Goal: Information Seeking & Learning: Learn about a topic

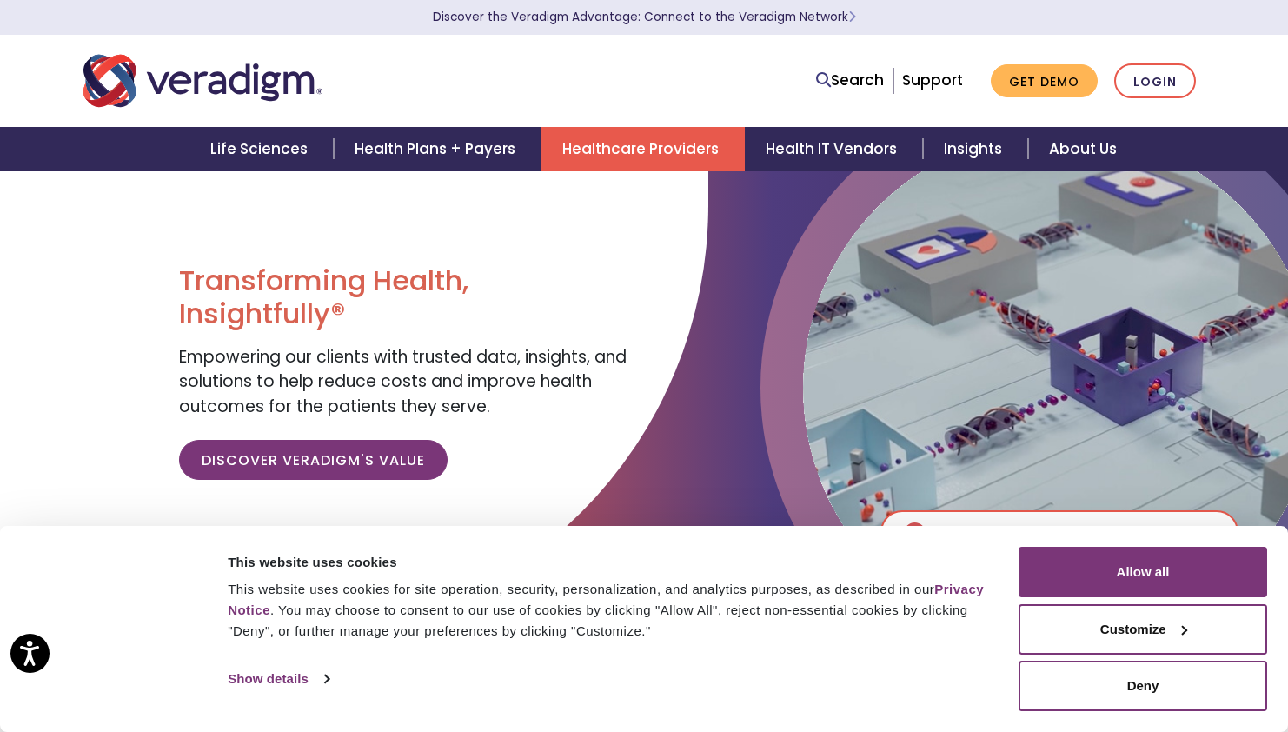
click at [583, 155] on link "Healthcare Providers" at bounding box center [642, 149] width 203 height 44
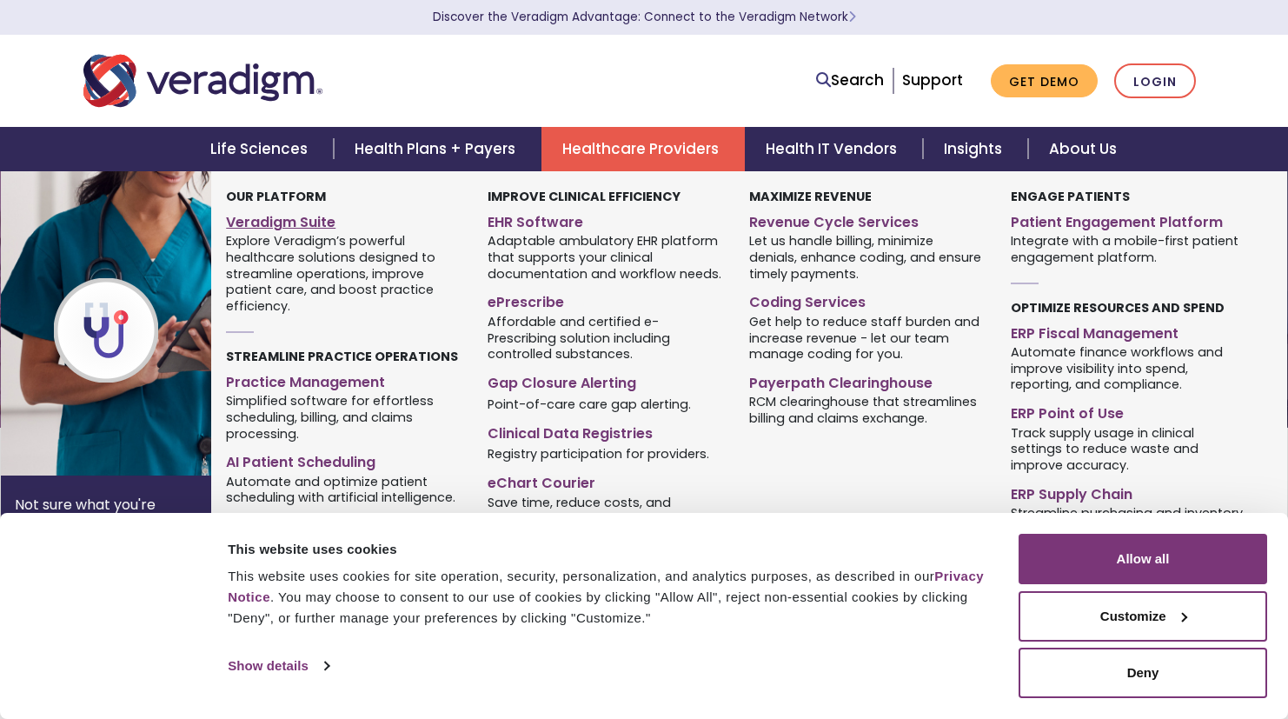
click at [324, 219] on link "Veradigm Suite" at bounding box center [343, 219] width 235 height 25
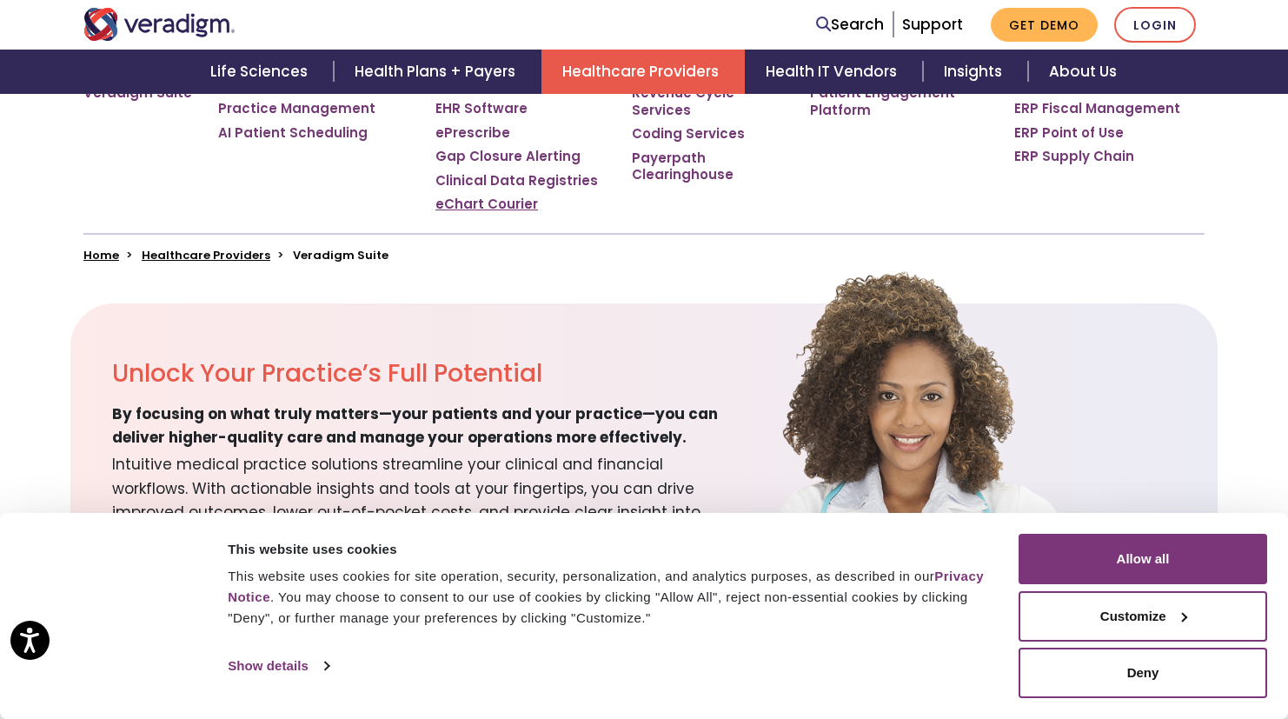
scroll to position [405, 0]
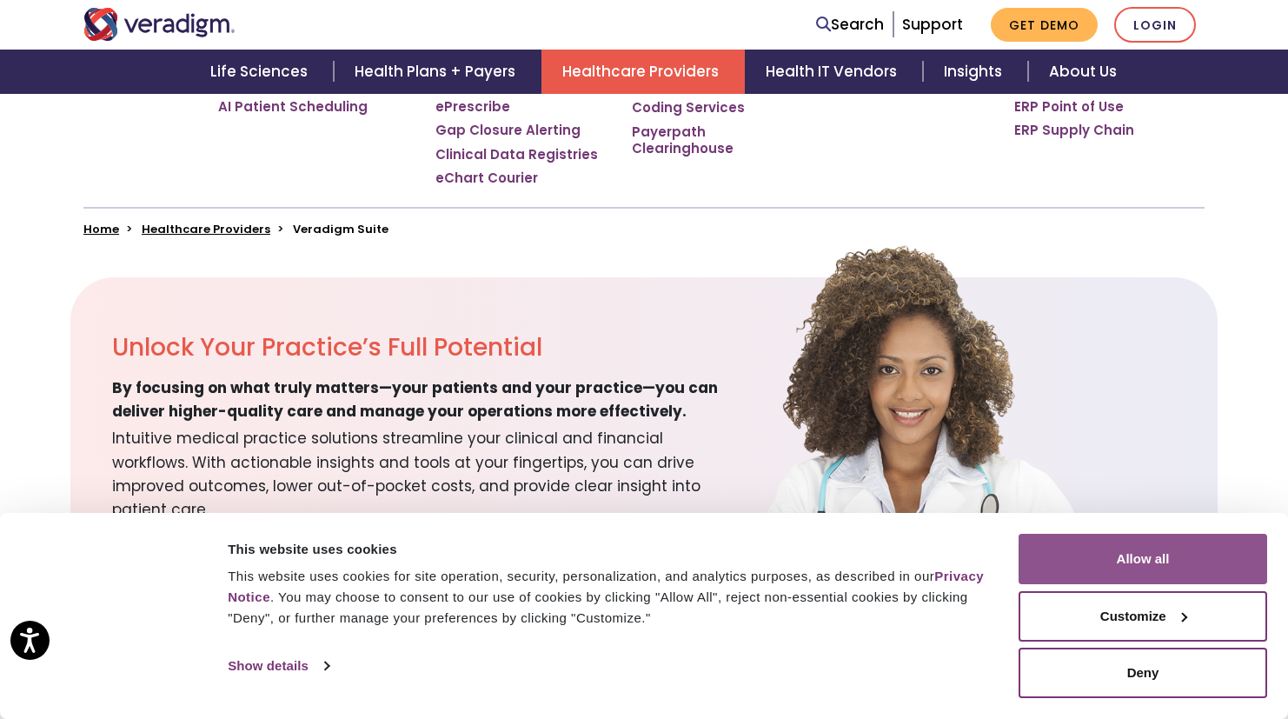
click at [1078, 549] on button "Allow all" at bounding box center [1142, 558] width 248 height 50
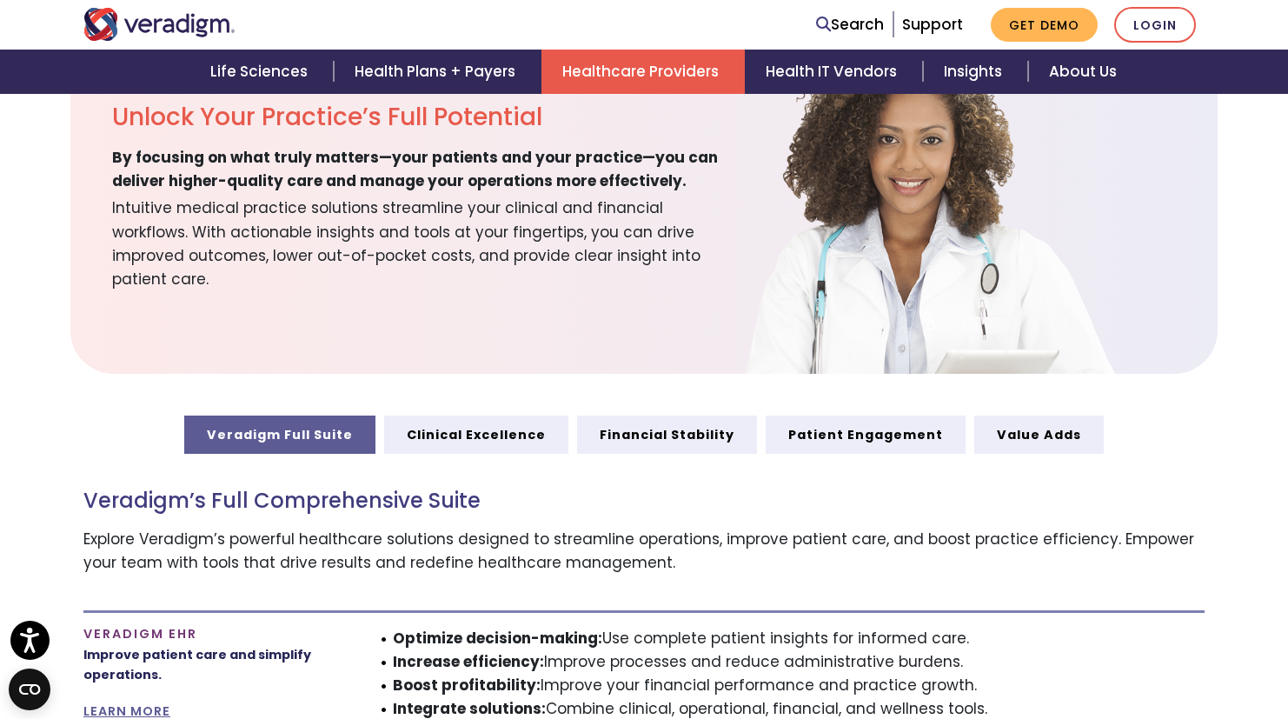
scroll to position [639, 0]
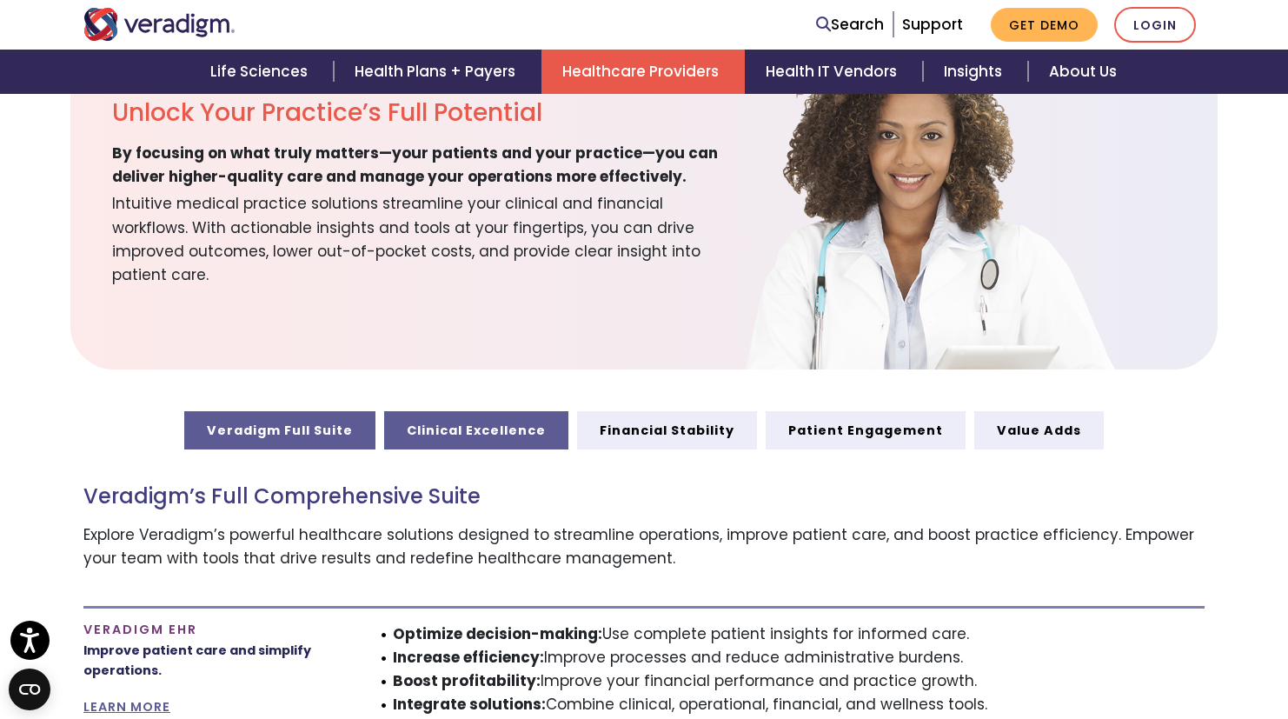
click at [462, 430] on link "Clinical Excellence" at bounding box center [476, 430] width 184 height 38
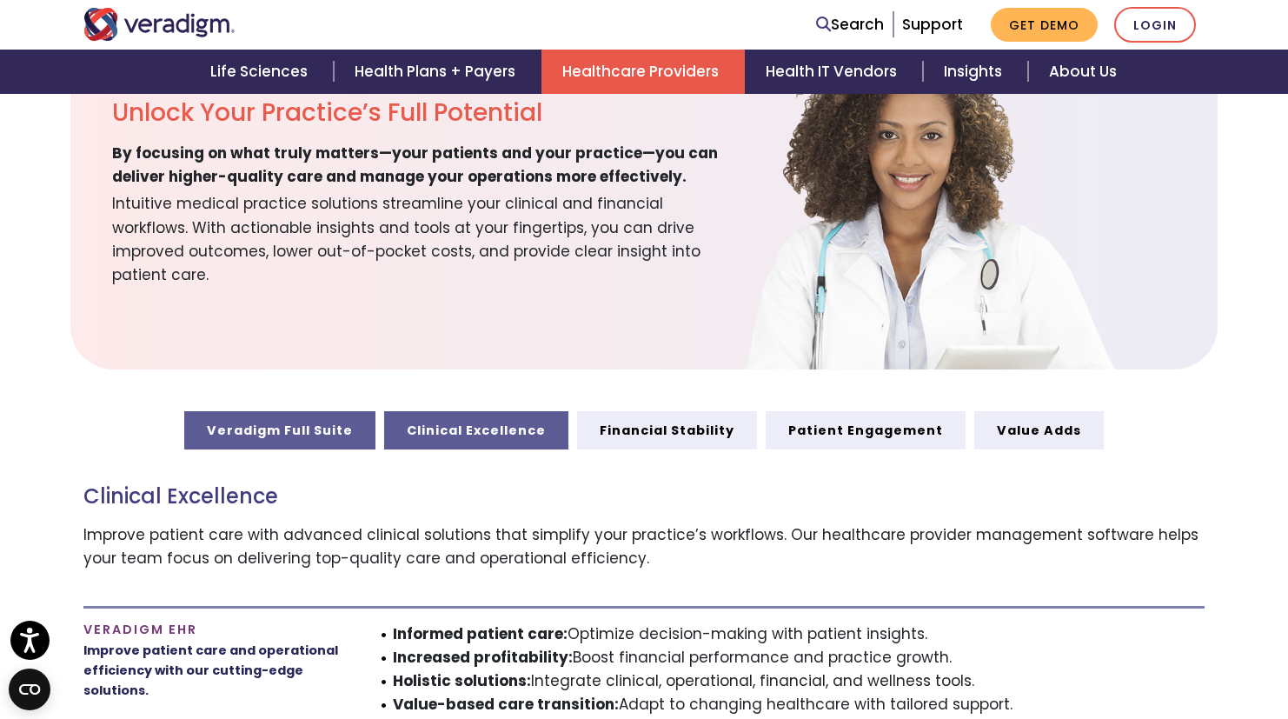
click at [362, 420] on link "Veradigm Full Suite" at bounding box center [279, 430] width 191 height 38
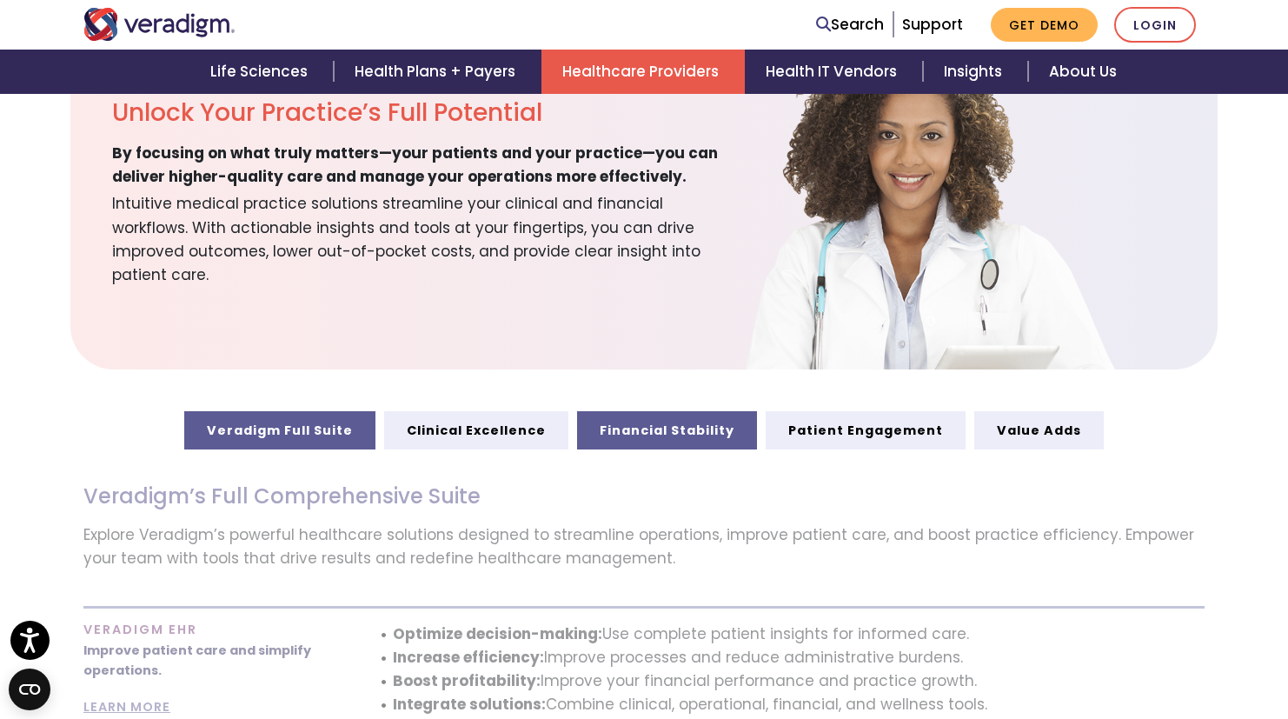
click at [656, 425] on link "Financial Stability" at bounding box center [667, 430] width 180 height 38
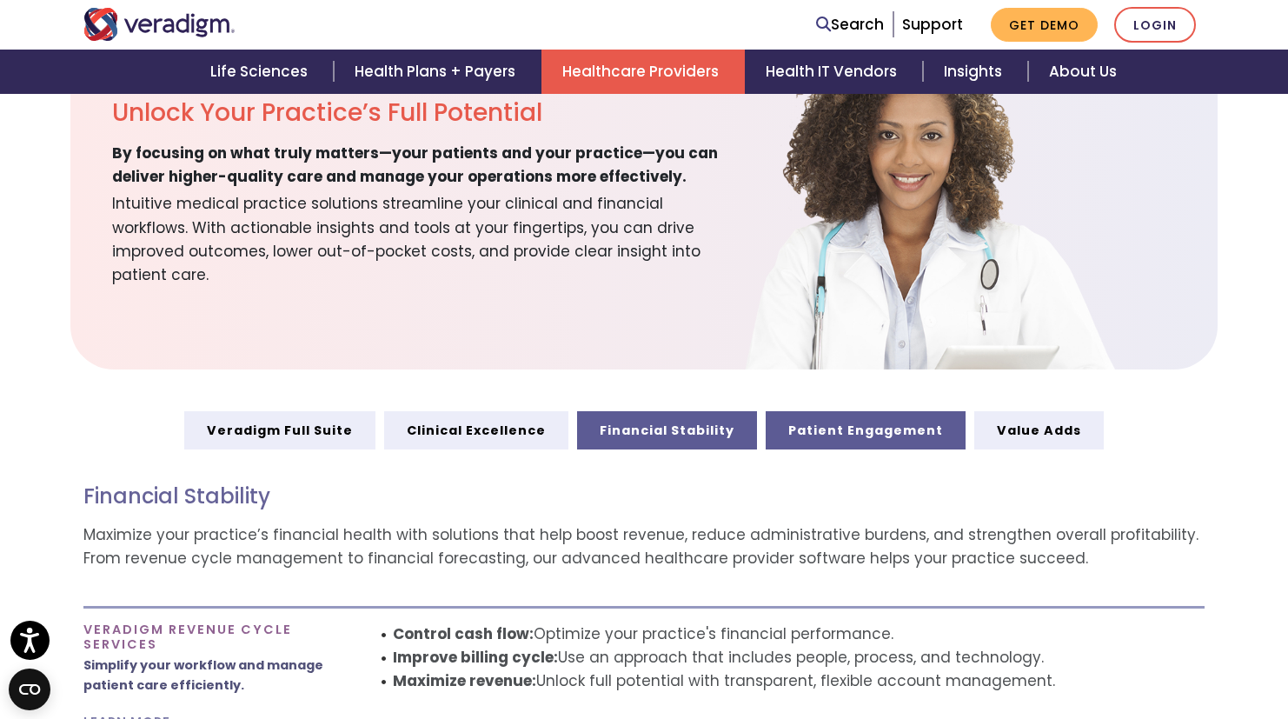
click at [791, 430] on link "Patient Engagement" at bounding box center [865, 430] width 200 height 38
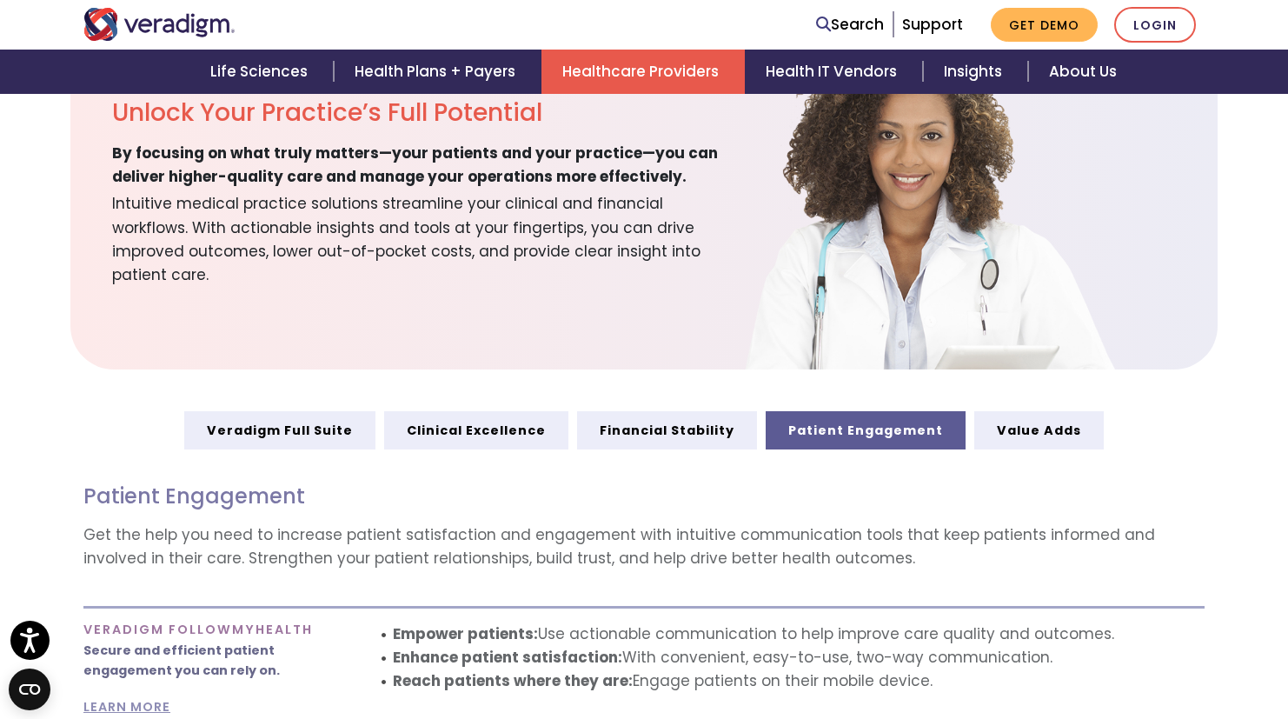
click at [919, 429] on link "Patient Engagement" at bounding box center [865, 430] width 200 height 38
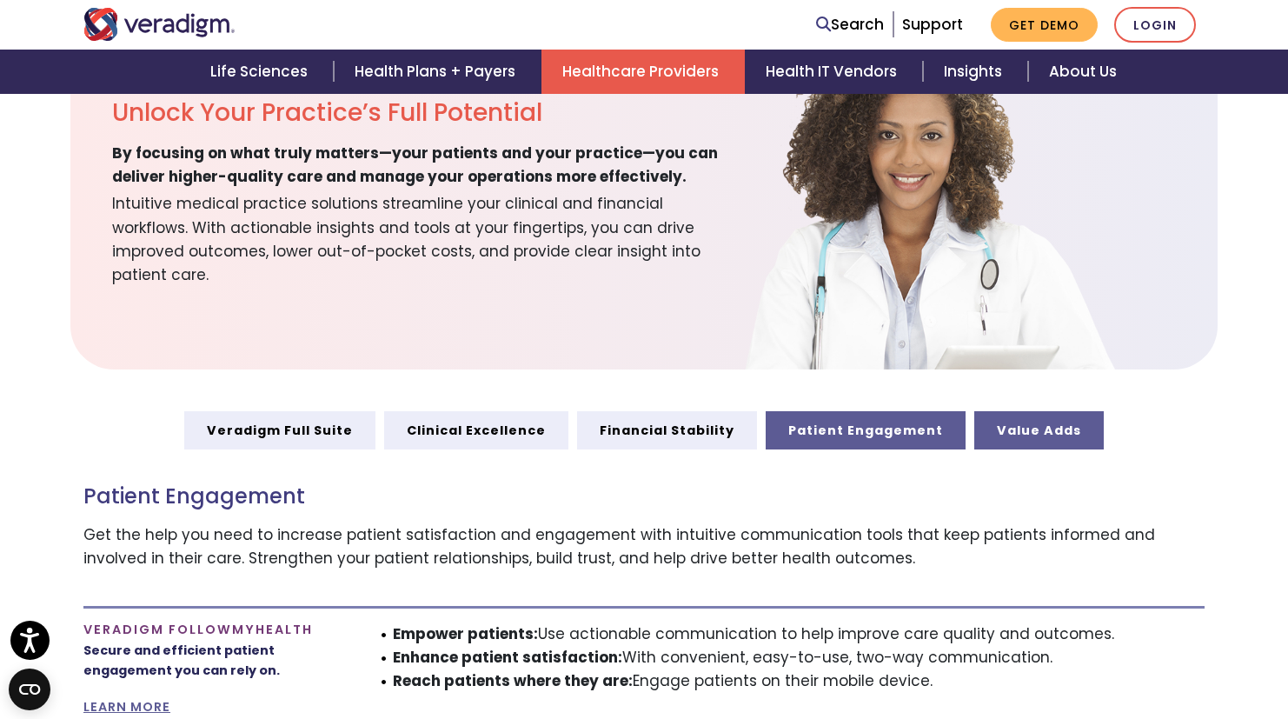
click at [982, 428] on link "Value Adds" at bounding box center [1038, 430] width 129 height 38
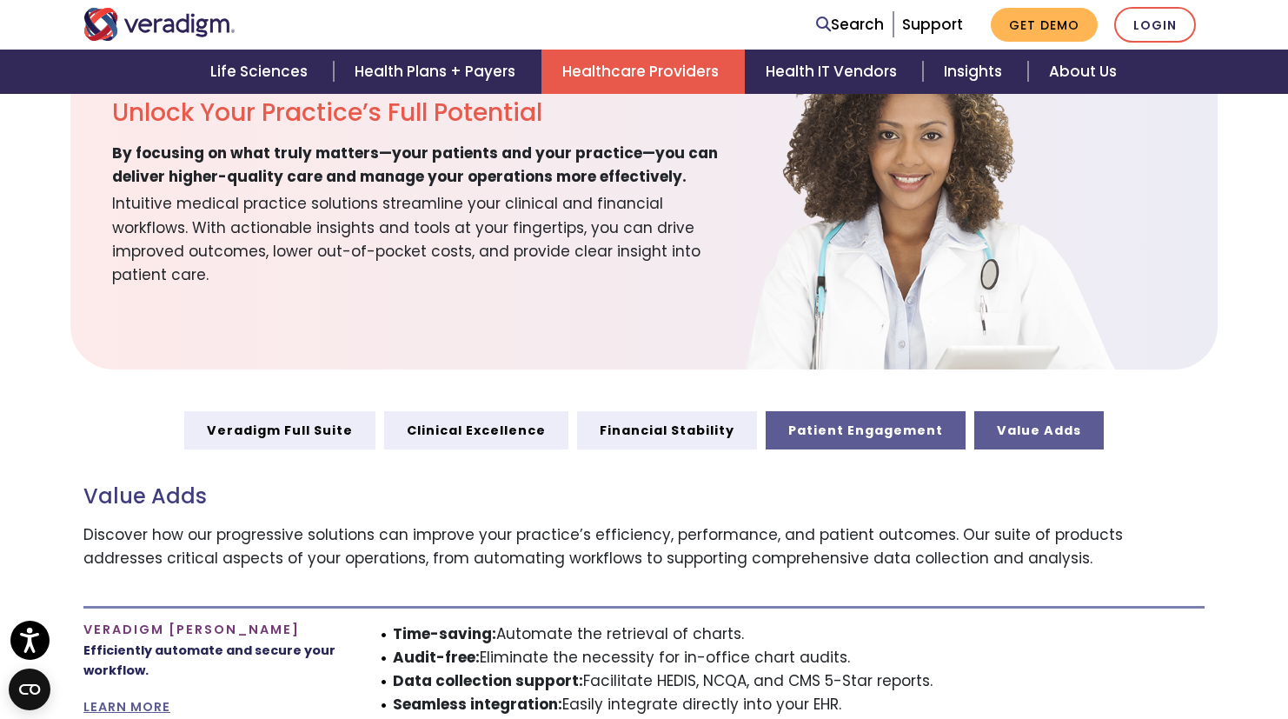
click at [855, 440] on link "Patient Engagement" at bounding box center [865, 430] width 200 height 38
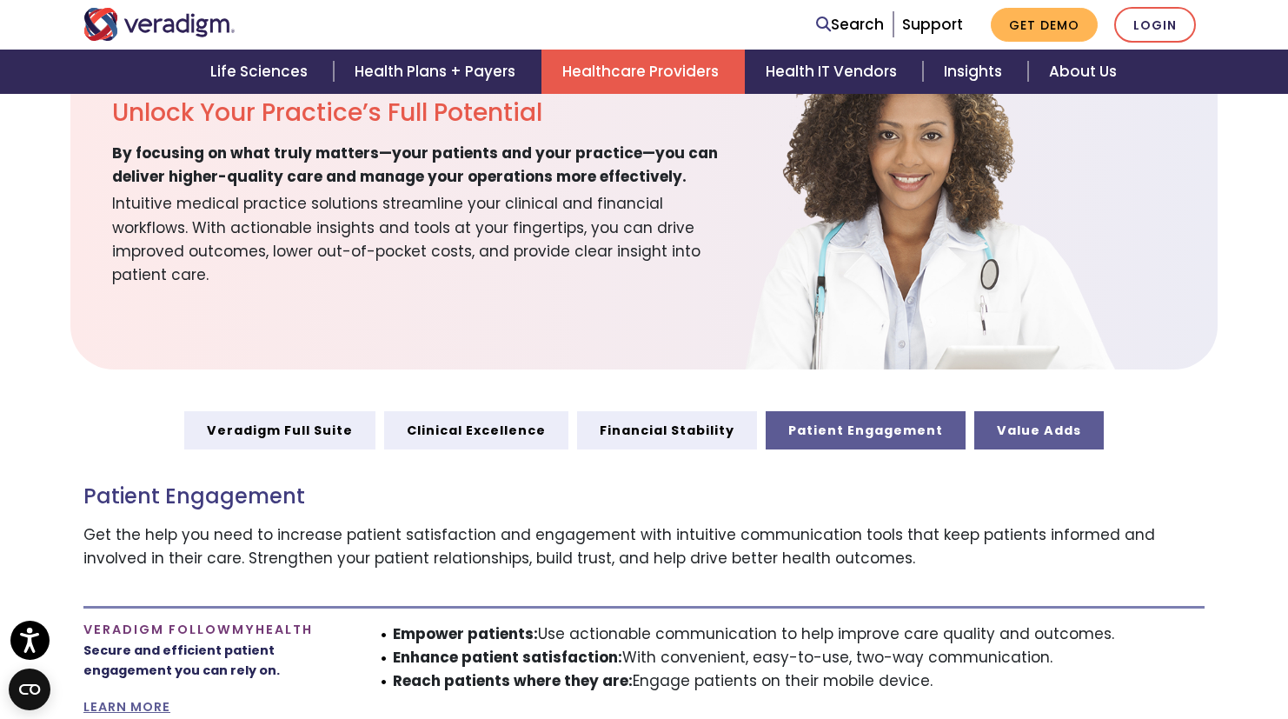
click at [974, 438] on link "Value Adds" at bounding box center [1038, 430] width 129 height 38
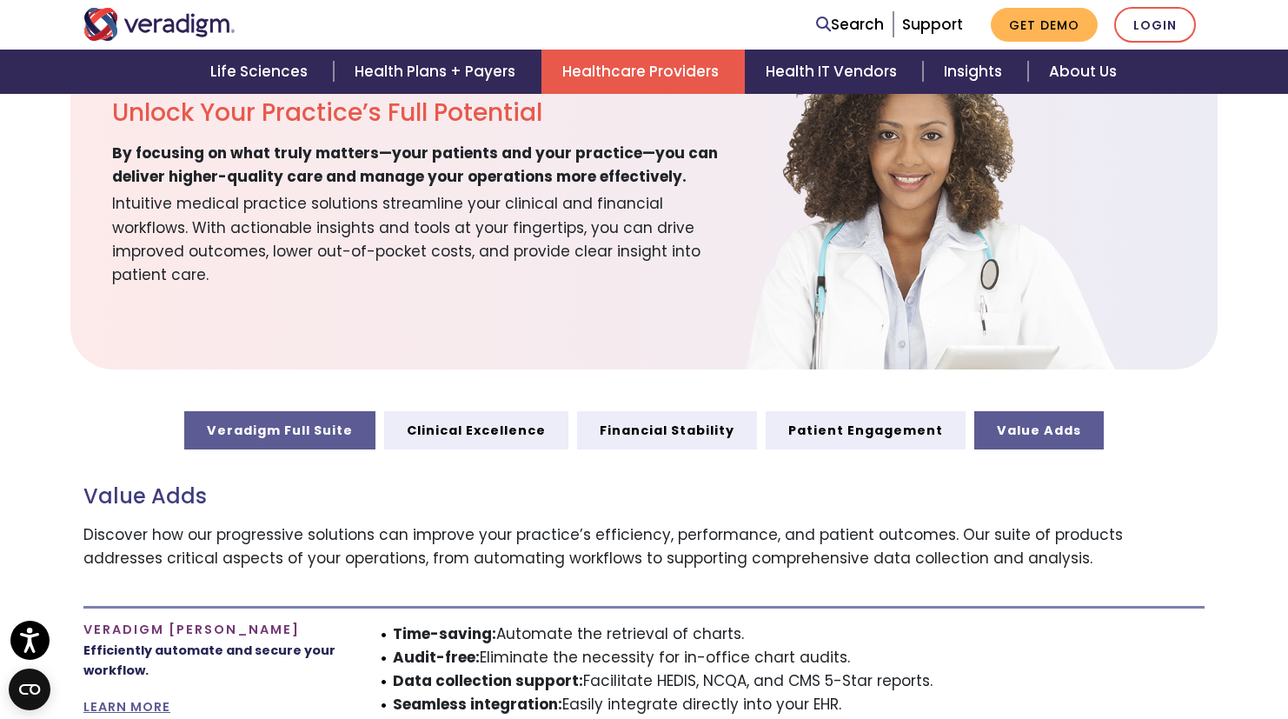
click at [357, 429] on link "Veradigm Full Suite" at bounding box center [279, 430] width 191 height 38
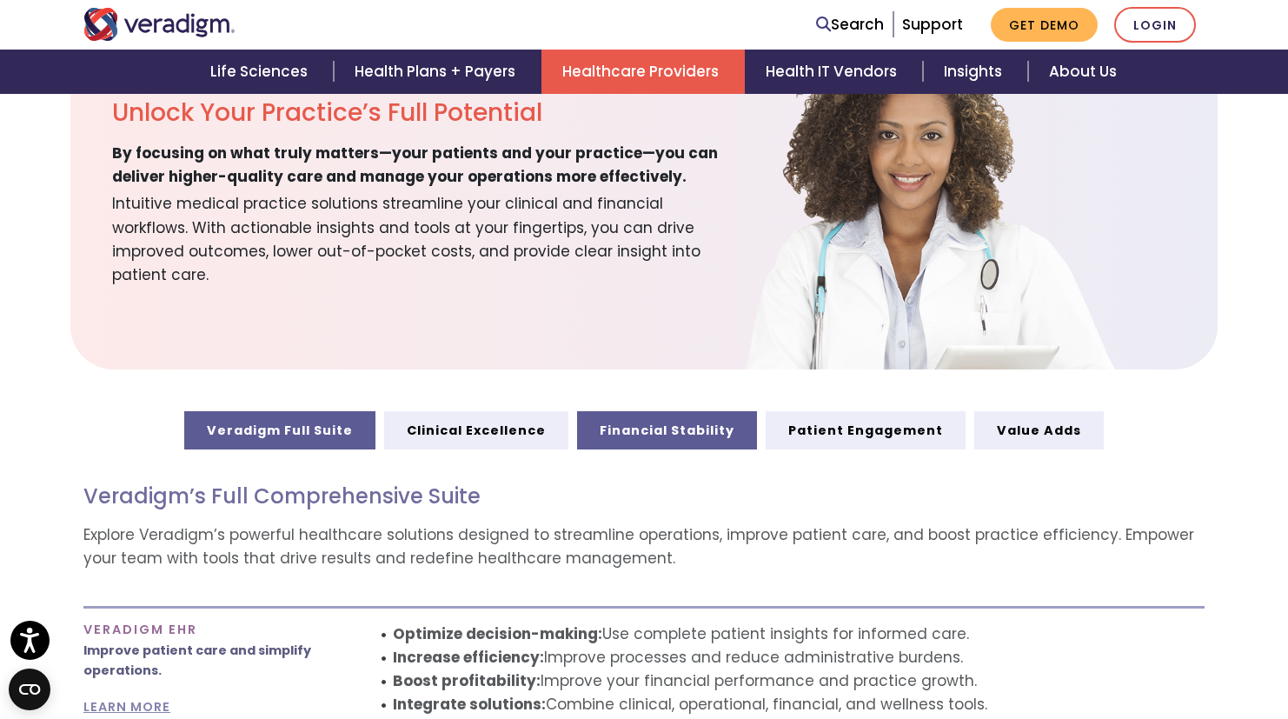
click at [637, 427] on link "Financial Stability" at bounding box center [667, 430] width 180 height 38
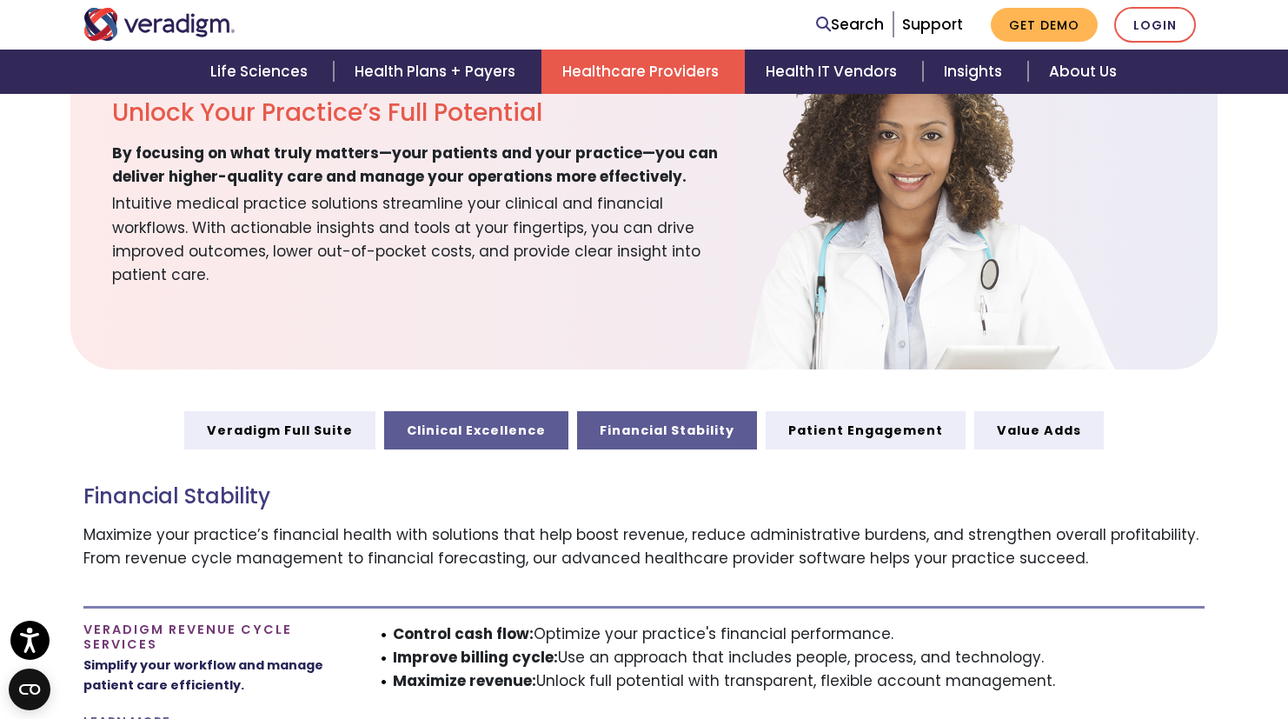
click at [504, 432] on link "Clinical Excellence" at bounding box center [476, 430] width 184 height 38
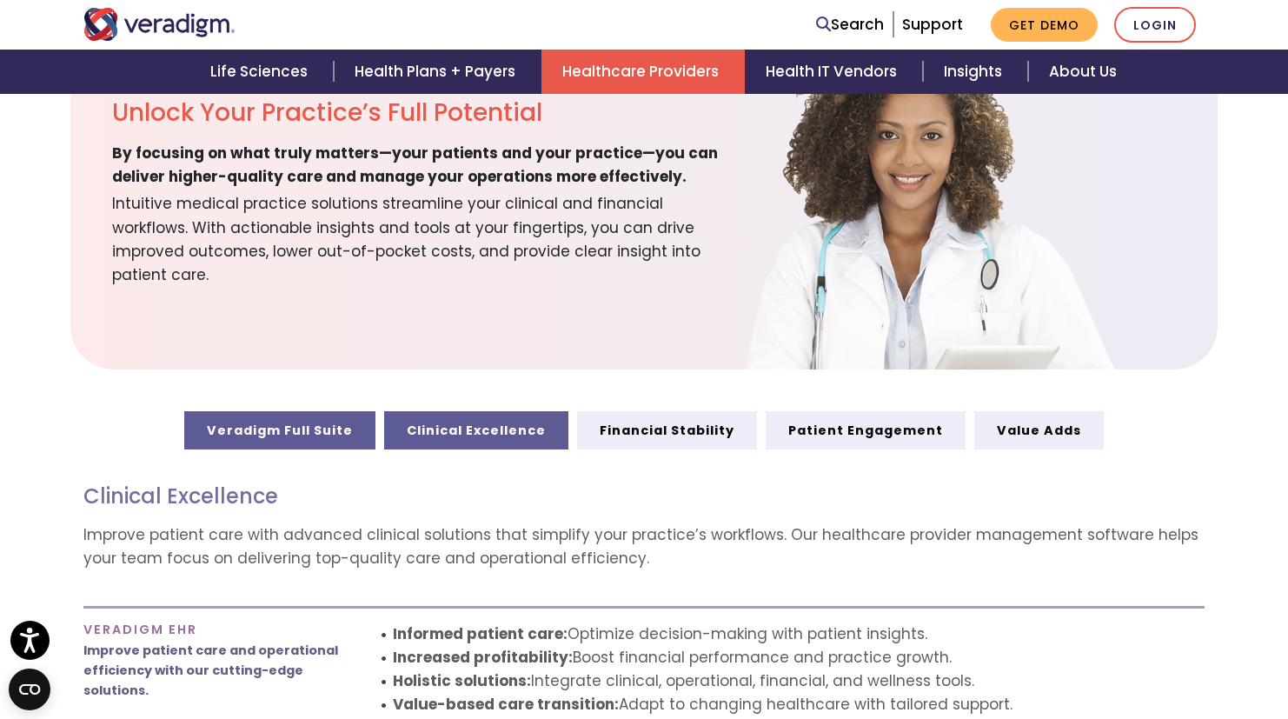
click at [334, 428] on link "Veradigm Full Suite" at bounding box center [279, 430] width 191 height 38
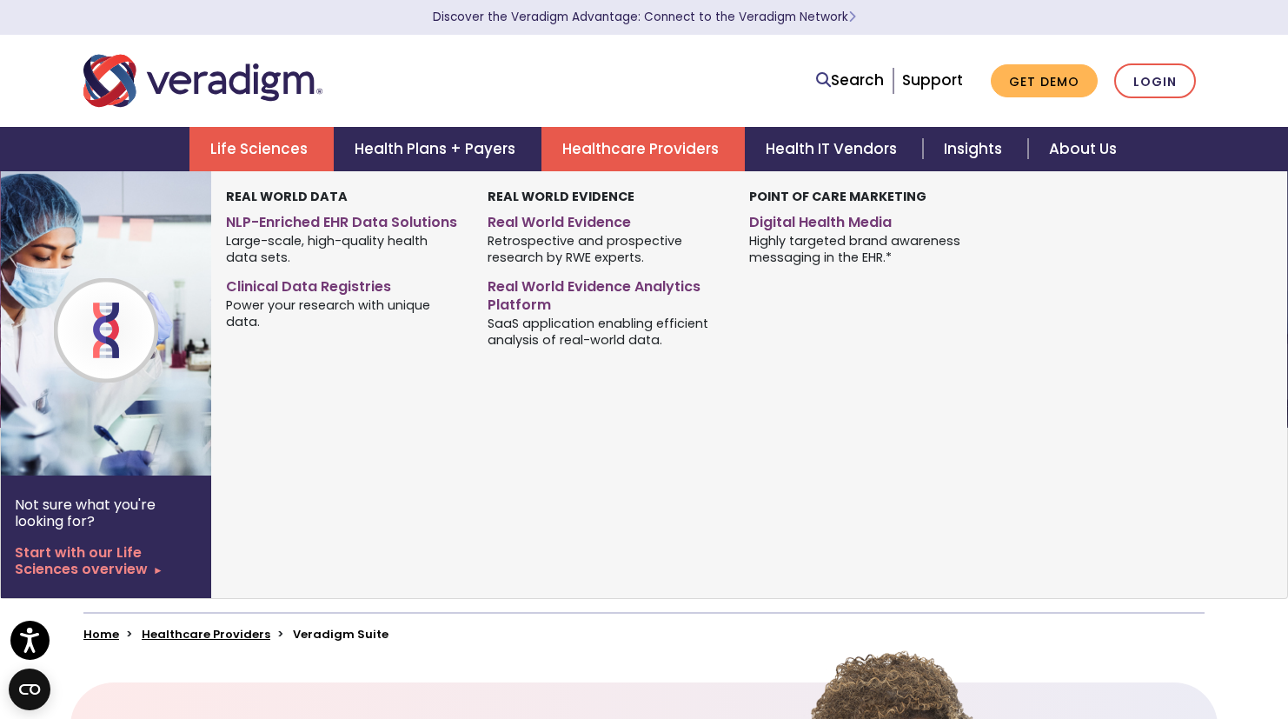
click at [338, 255] on span "Large-scale, high-quality health data sets." at bounding box center [343, 249] width 235 height 34
click at [340, 259] on span "Large-scale, high-quality health data sets." at bounding box center [343, 249] width 235 height 34
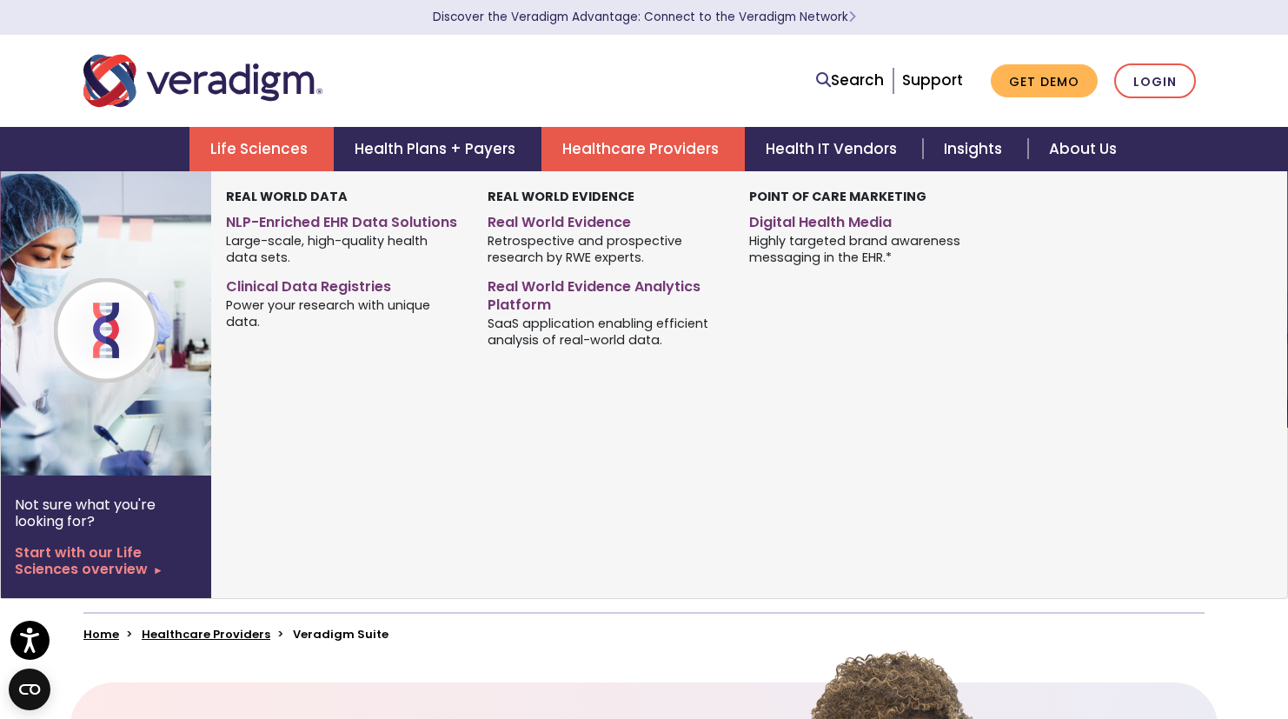
click at [340, 259] on span "Large-scale, high-quality health data sets." at bounding box center [343, 249] width 235 height 34
click at [340, 261] on span "Large-scale, high-quality health data sets." at bounding box center [343, 249] width 235 height 34
click at [356, 223] on link "NLP-Enriched EHR Data Solutions" at bounding box center [343, 219] width 235 height 25
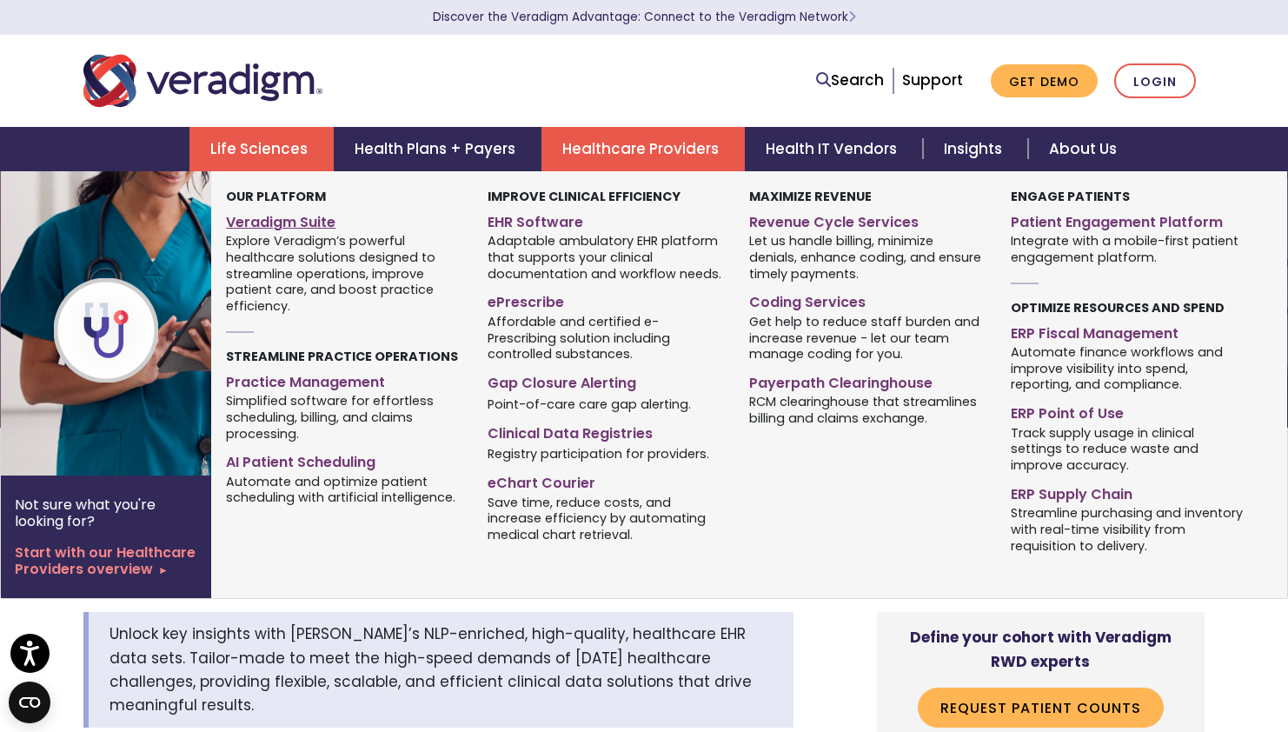
click at [304, 226] on link "Veradigm Suite" at bounding box center [343, 219] width 235 height 25
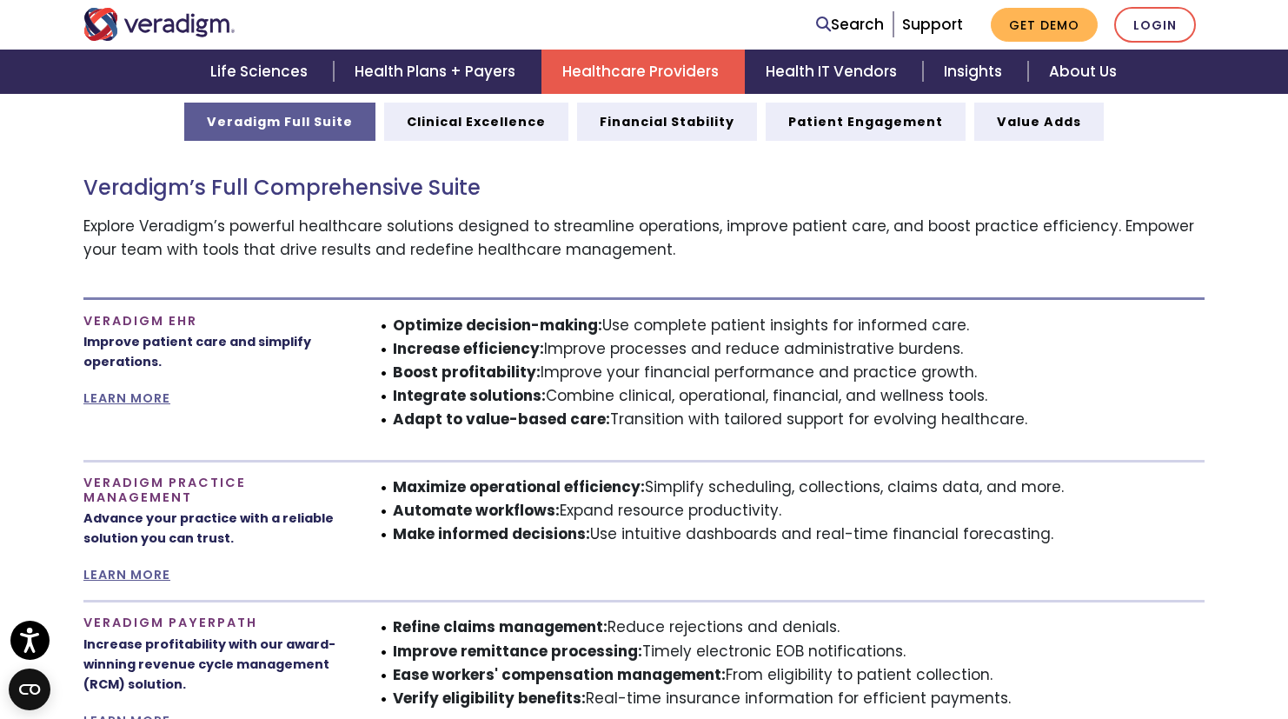
scroll to position [949, 0]
click at [489, 324] on strong "Optimize decision-making:" at bounding box center [497, 324] width 209 height 21
click at [491, 334] on strong "Optimize decision-making:" at bounding box center [497, 324] width 209 height 21
click at [490, 341] on strong "Increase efficiency:" at bounding box center [468, 347] width 151 height 21
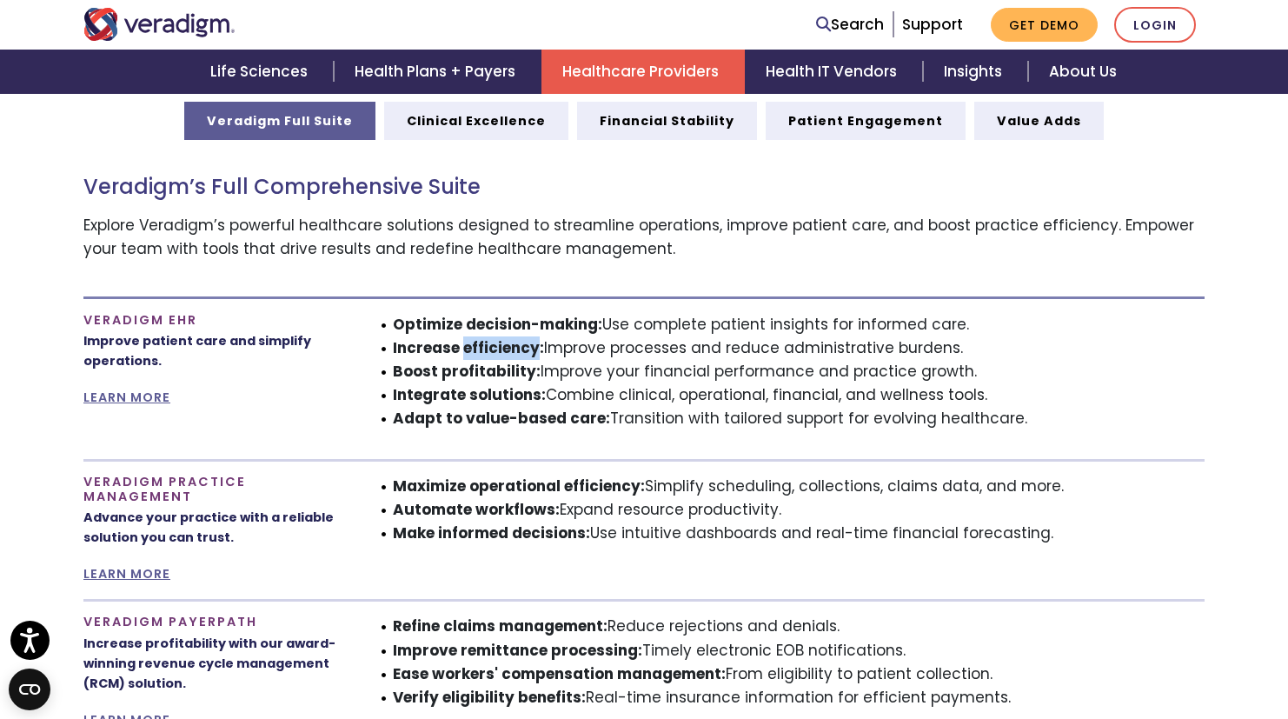
click at [490, 341] on strong "Increase efficiency:" at bounding box center [468, 347] width 151 height 21
click at [494, 354] on strong "Increase efficiency:" at bounding box center [468, 347] width 151 height 21
click at [496, 366] on strong "Boost profitability:" at bounding box center [467, 371] width 148 height 21
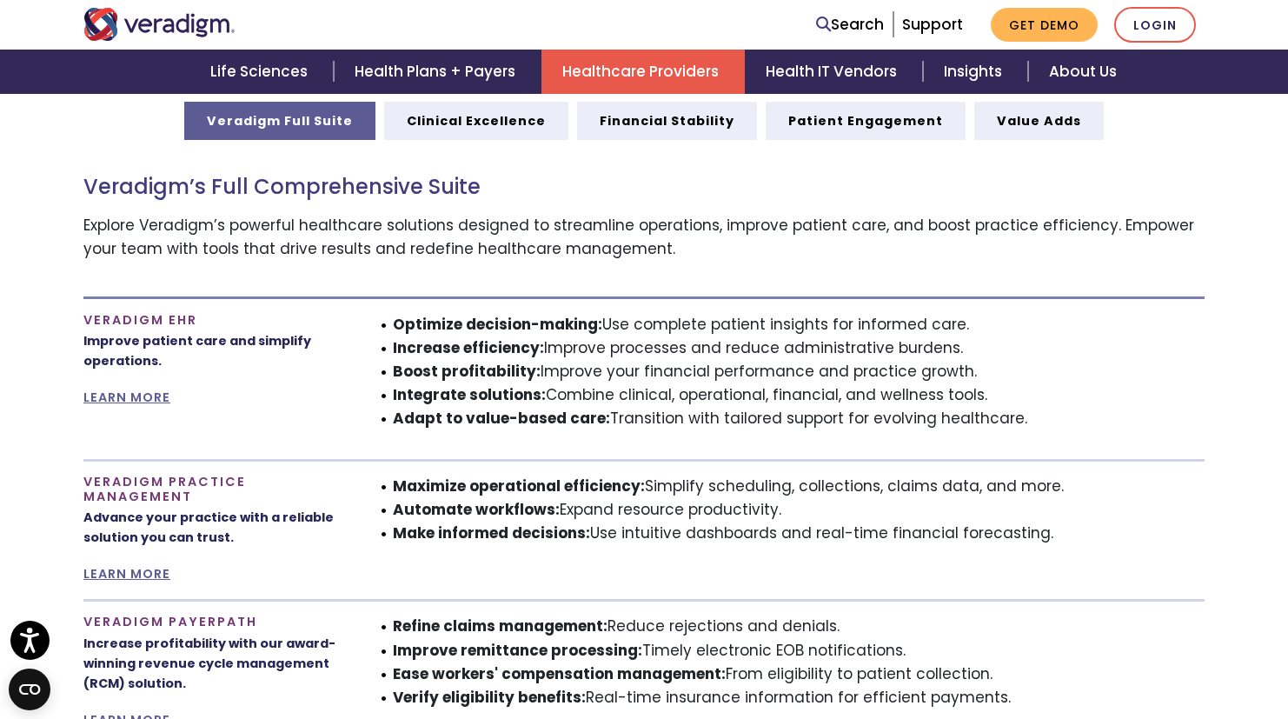
click at [505, 397] on strong "Integrate solutions:" at bounding box center [469, 394] width 153 height 21
click at [508, 404] on strong "Integrate solutions:" at bounding box center [469, 394] width 153 height 21
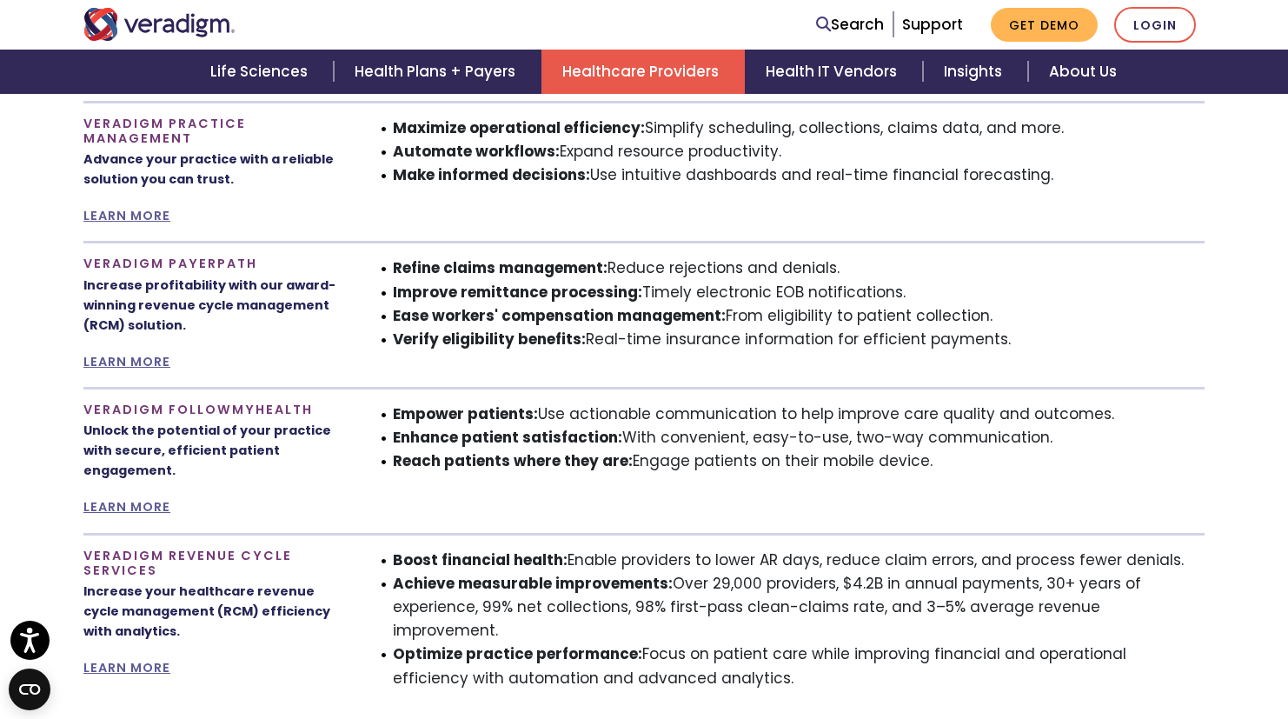
scroll to position [967, 0]
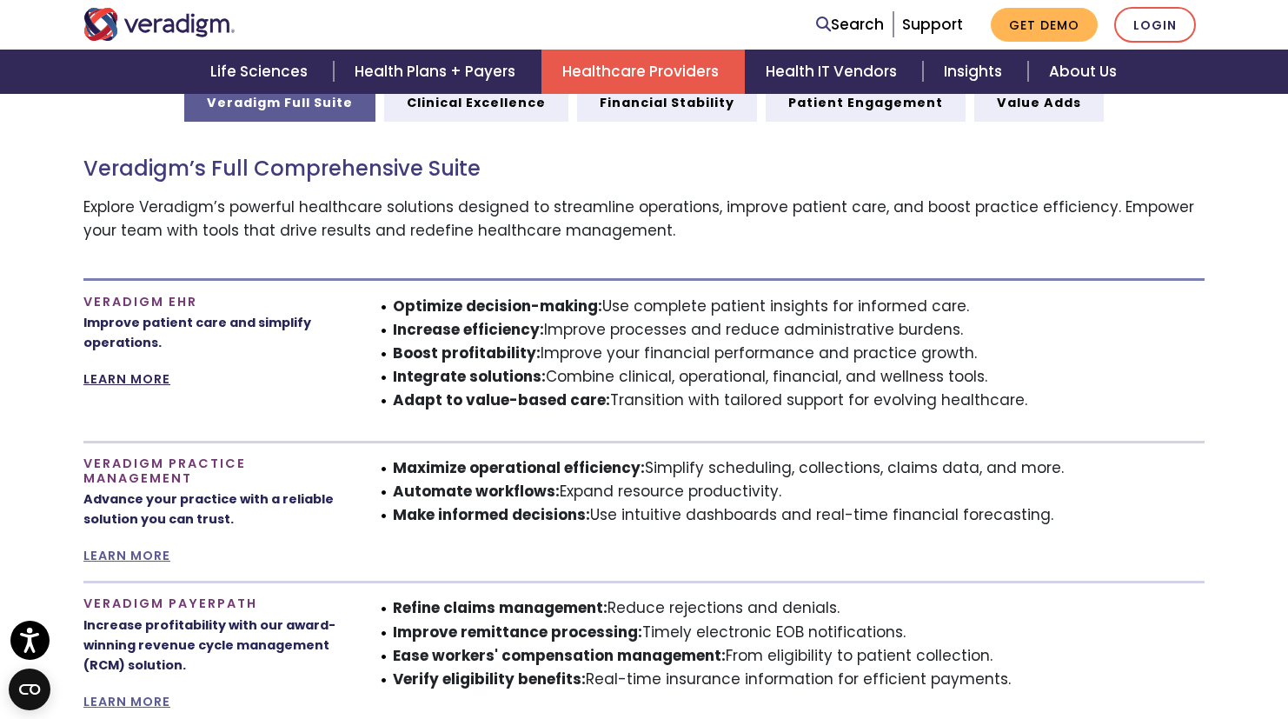
click at [142, 385] on link "LEARN MORE" at bounding box center [126, 378] width 87 height 17
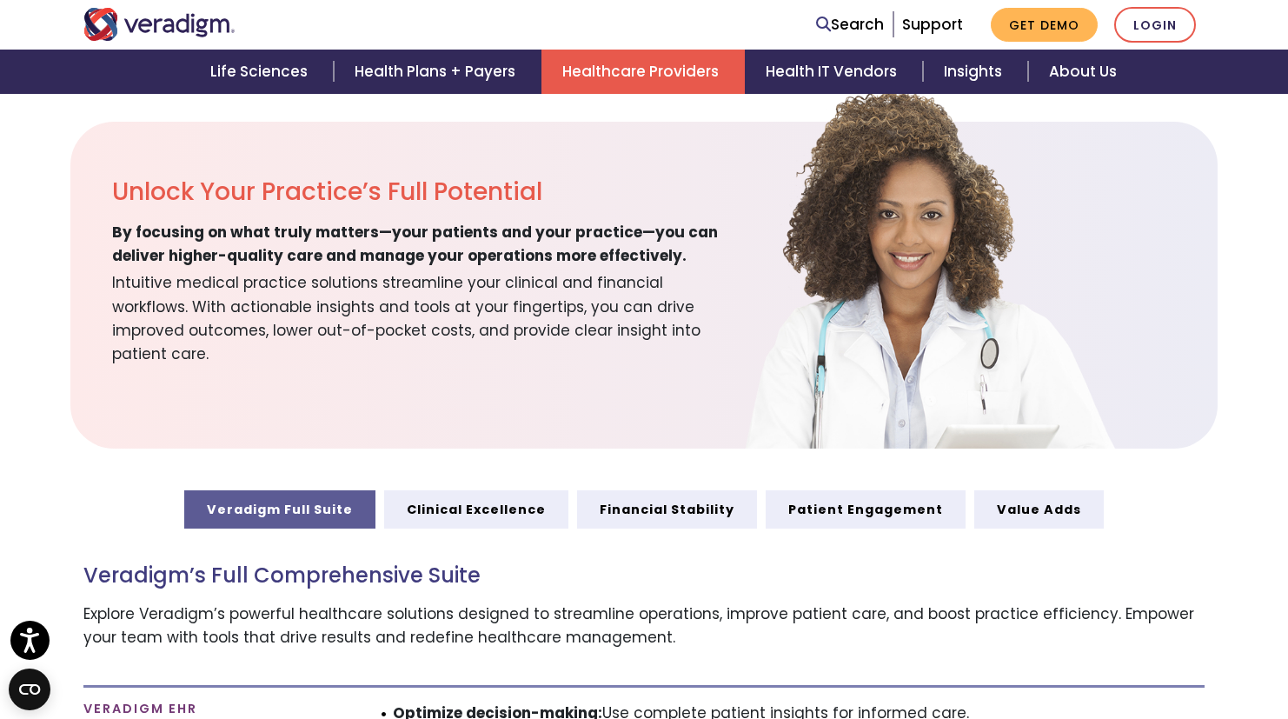
scroll to position [660, 0]
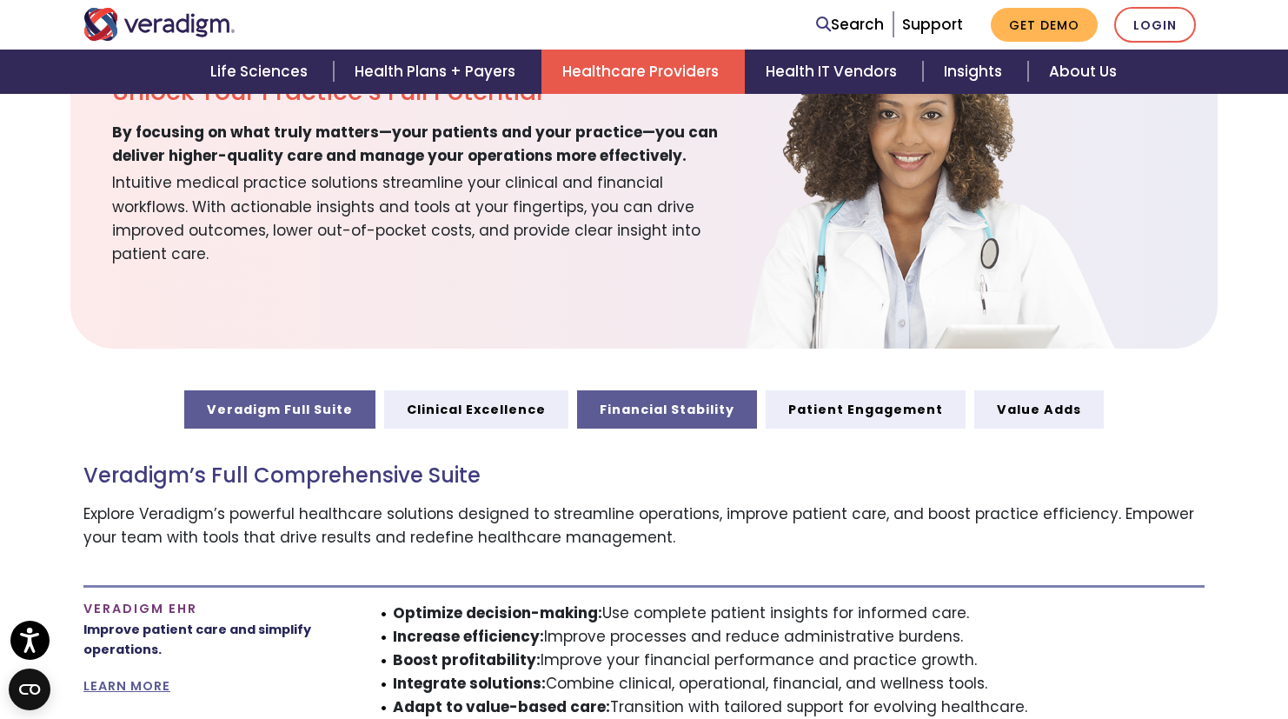
click at [586, 407] on link "Financial Stability" at bounding box center [667, 409] width 180 height 38
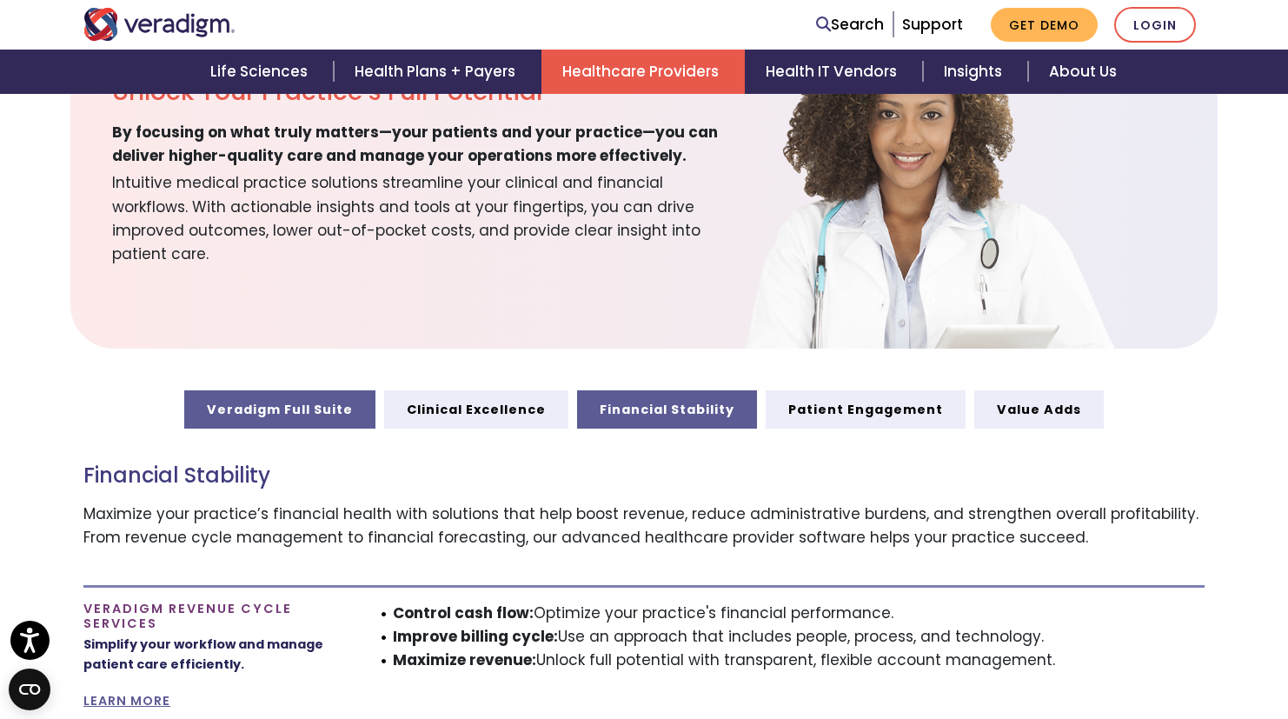
click at [351, 406] on link "Veradigm Full Suite" at bounding box center [279, 409] width 191 height 38
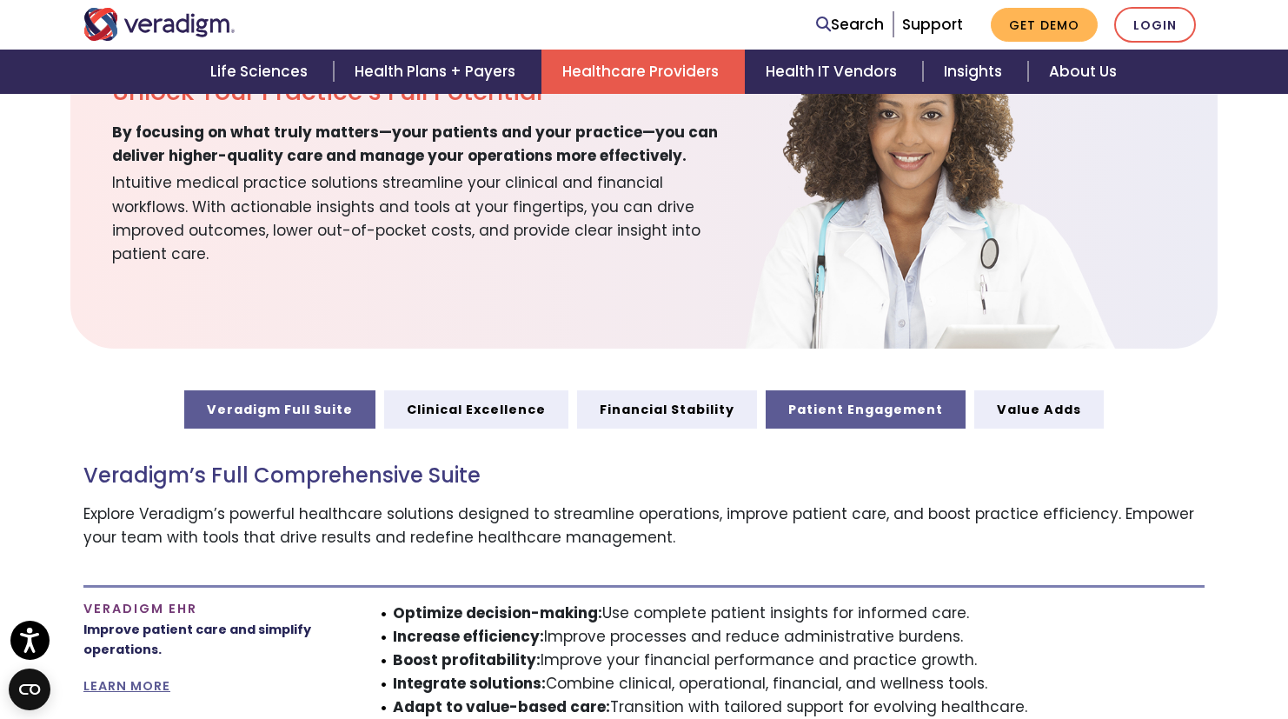
click at [823, 415] on link "Patient Engagement" at bounding box center [865, 409] width 200 height 38
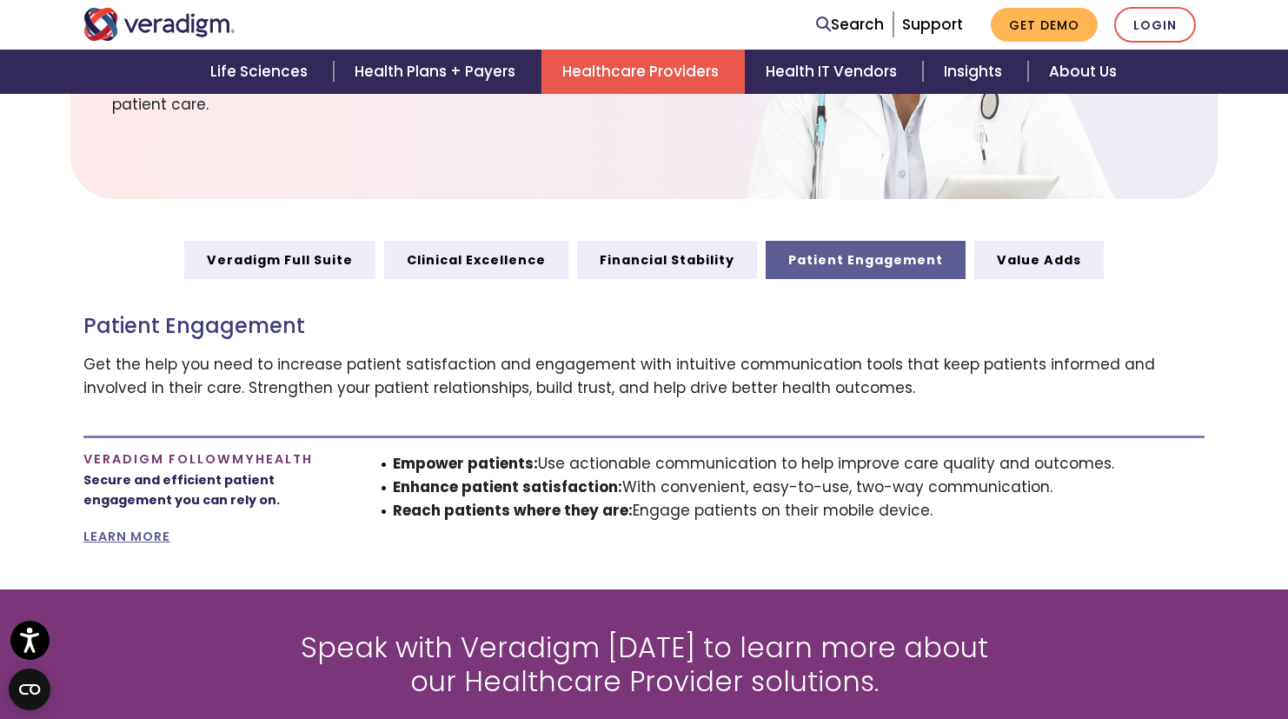
scroll to position [853, 0]
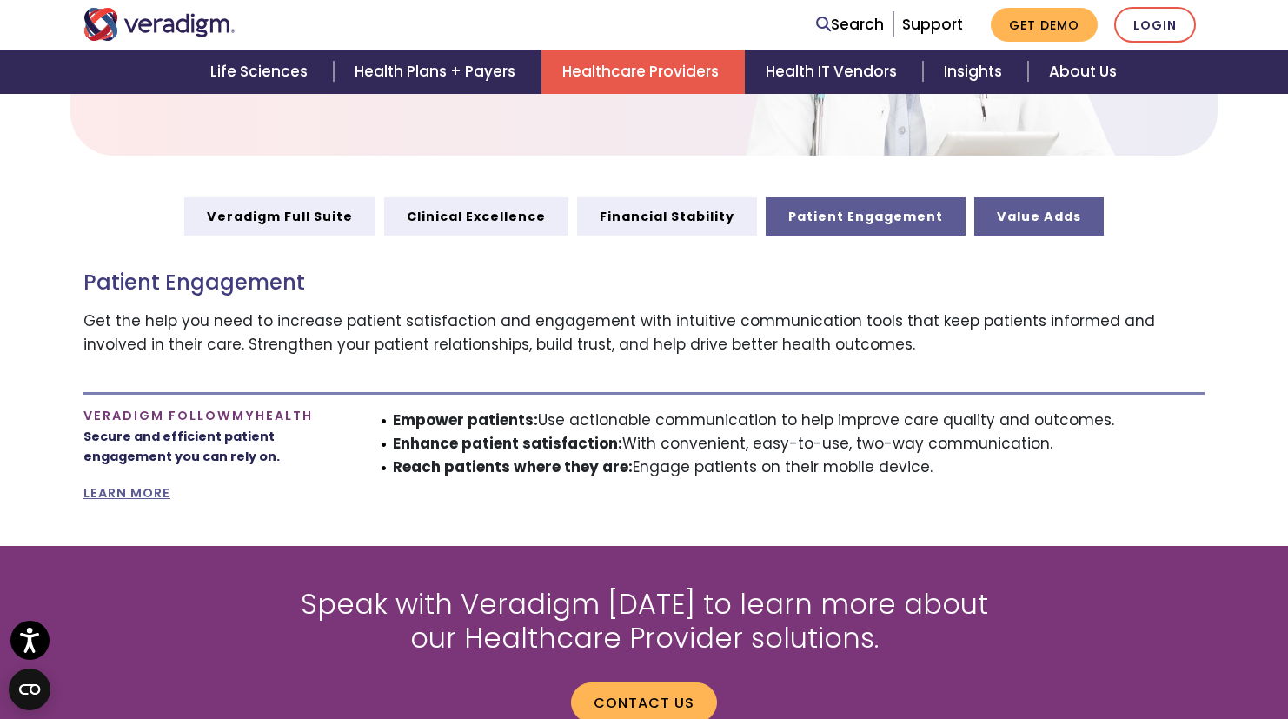
click at [1028, 229] on link "Value Adds" at bounding box center [1038, 216] width 129 height 38
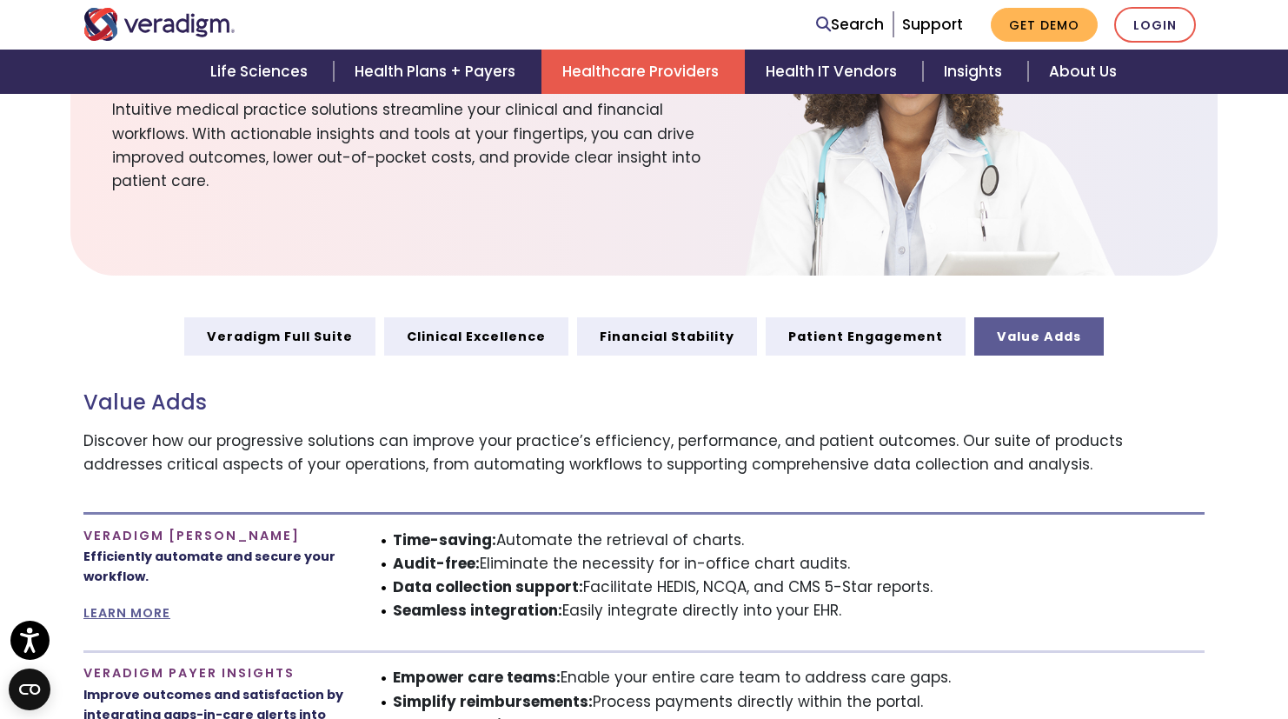
scroll to position [507, 0]
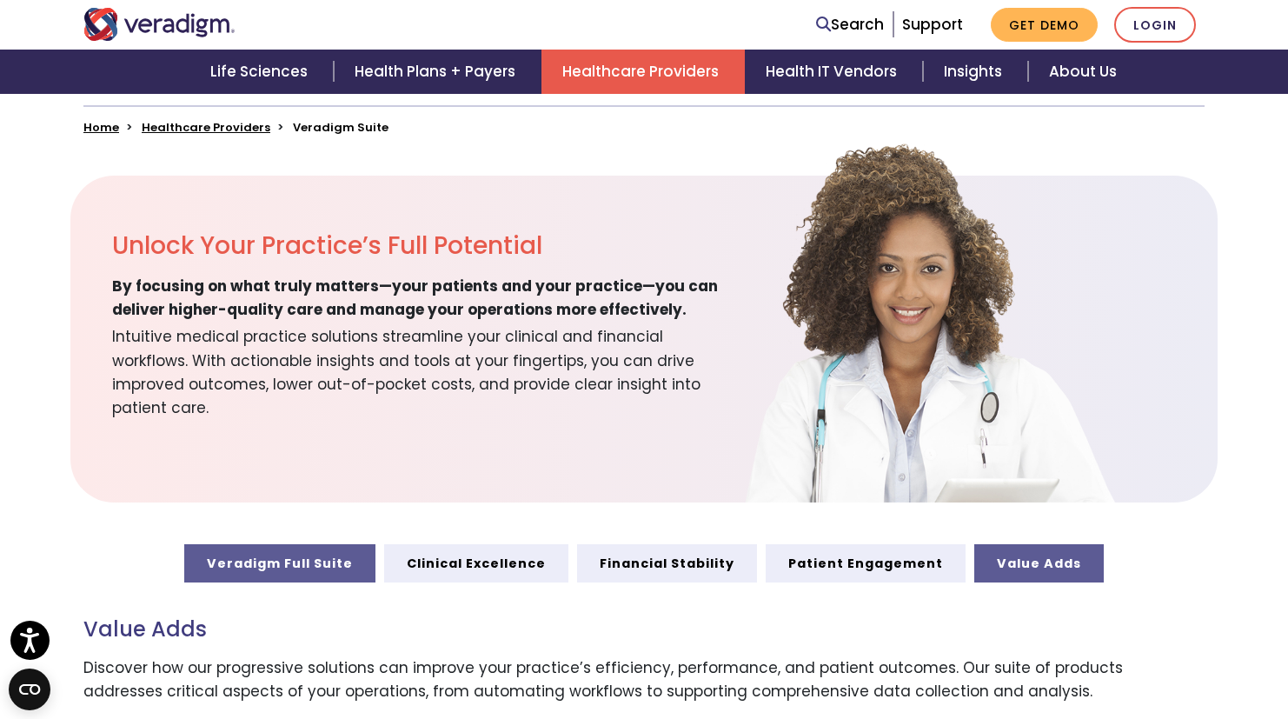
click at [286, 572] on link "Veradigm Full Suite" at bounding box center [279, 563] width 191 height 38
